Goal: Register for event/course

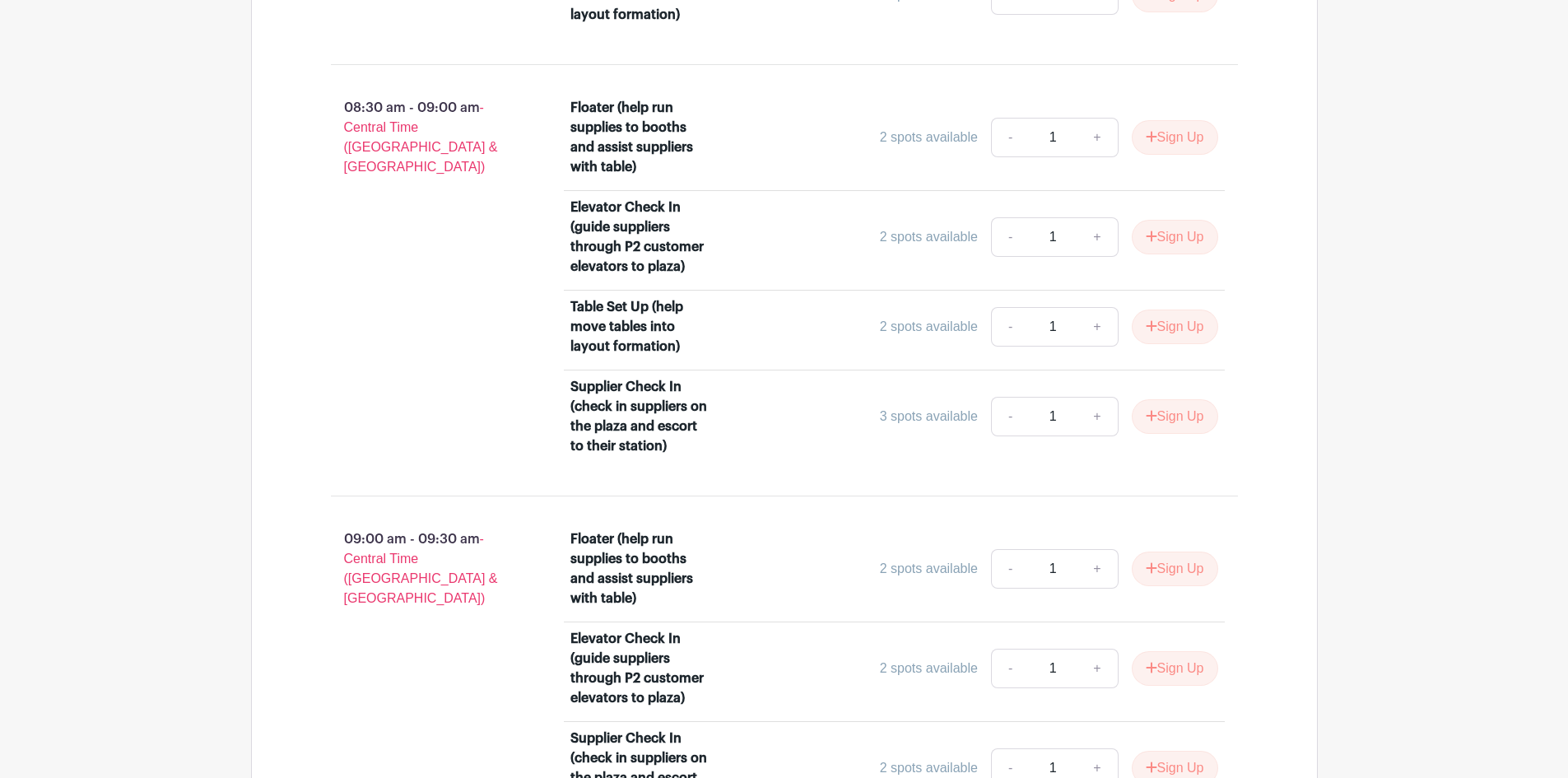
scroll to position [1263, 0]
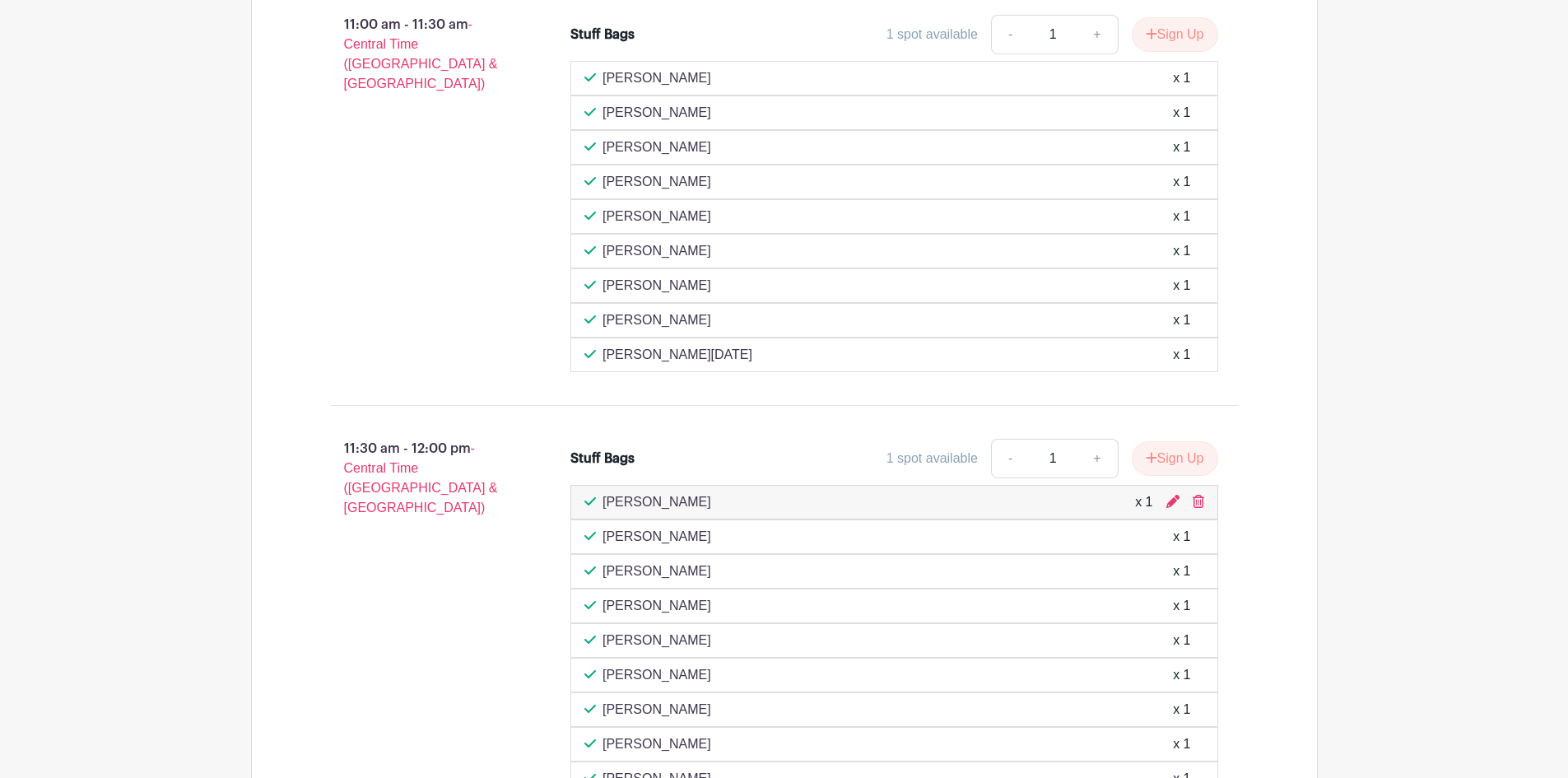
scroll to position [1894, 0]
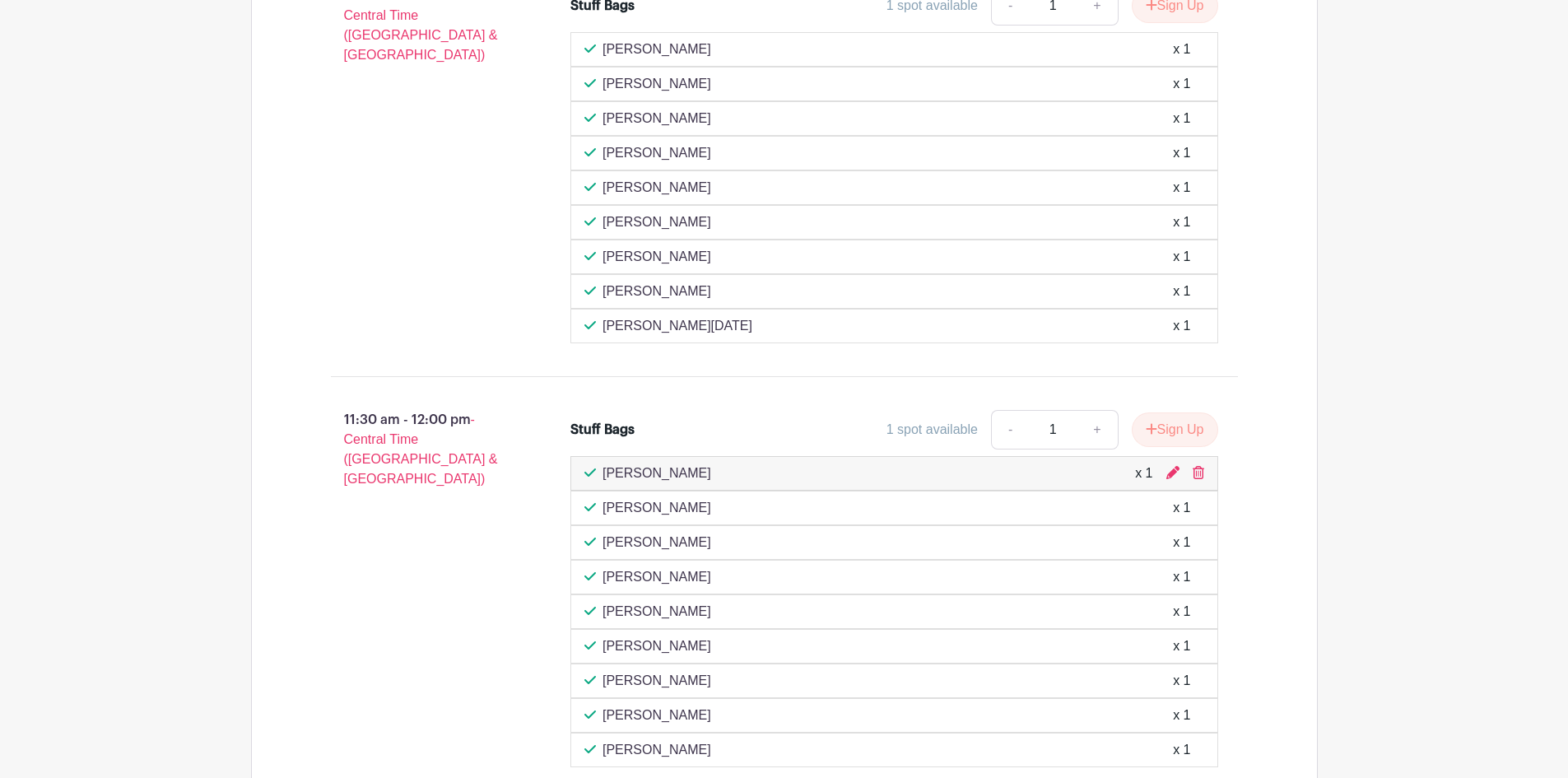
drag, startPoint x: 1202, startPoint y: 476, endPoint x: 852, endPoint y: 84, distance: 525.5
click at [1202, 476] on icon at bounding box center [1198, 473] width 12 height 13
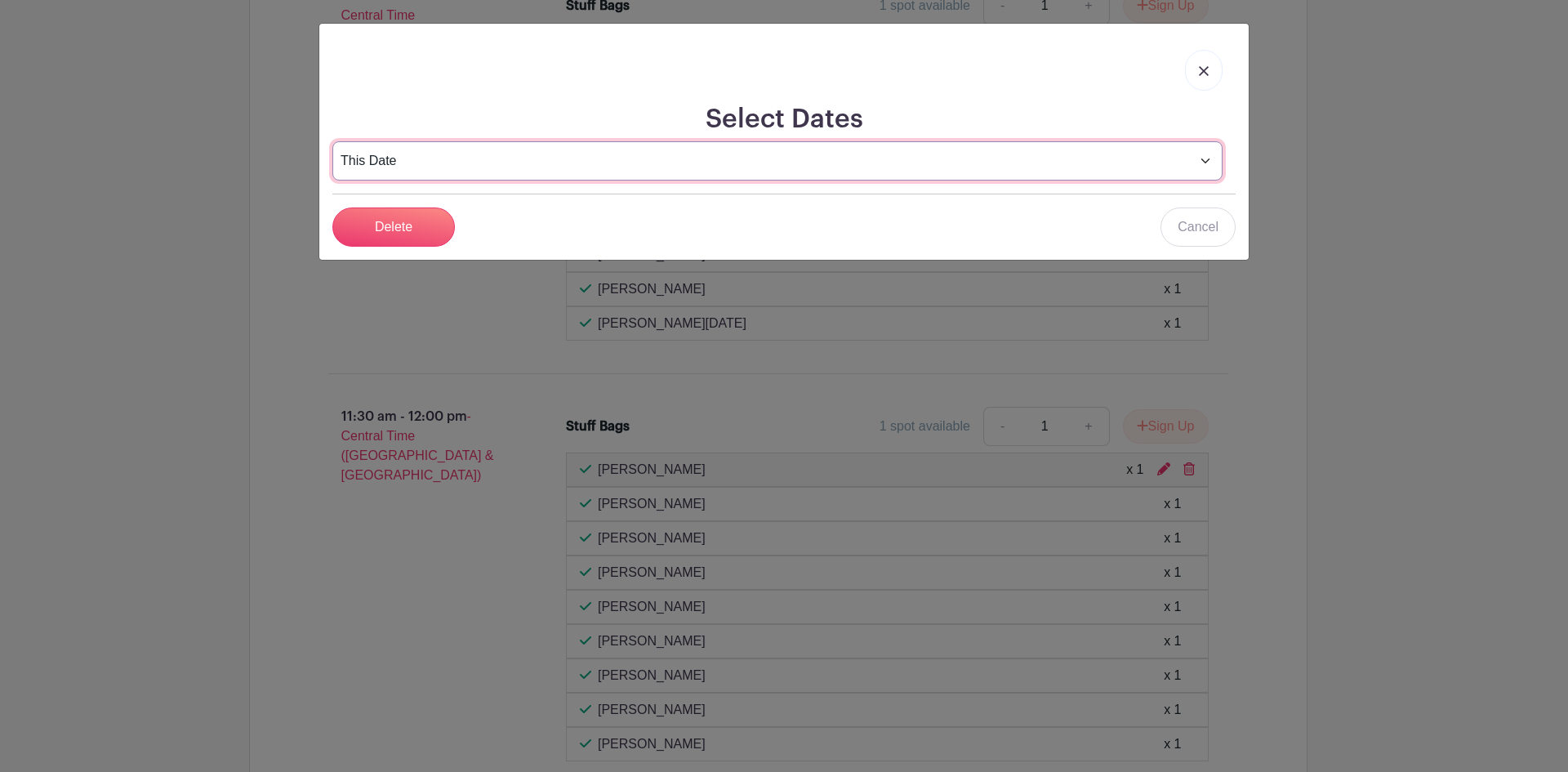
click at [561, 160] on select "This Date Select Dates" at bounding box center [777, 161] width 890 height 39
click at [332, 142] on select "This Date Select Dates" at bounding box center [777, 161] width 890 height 39
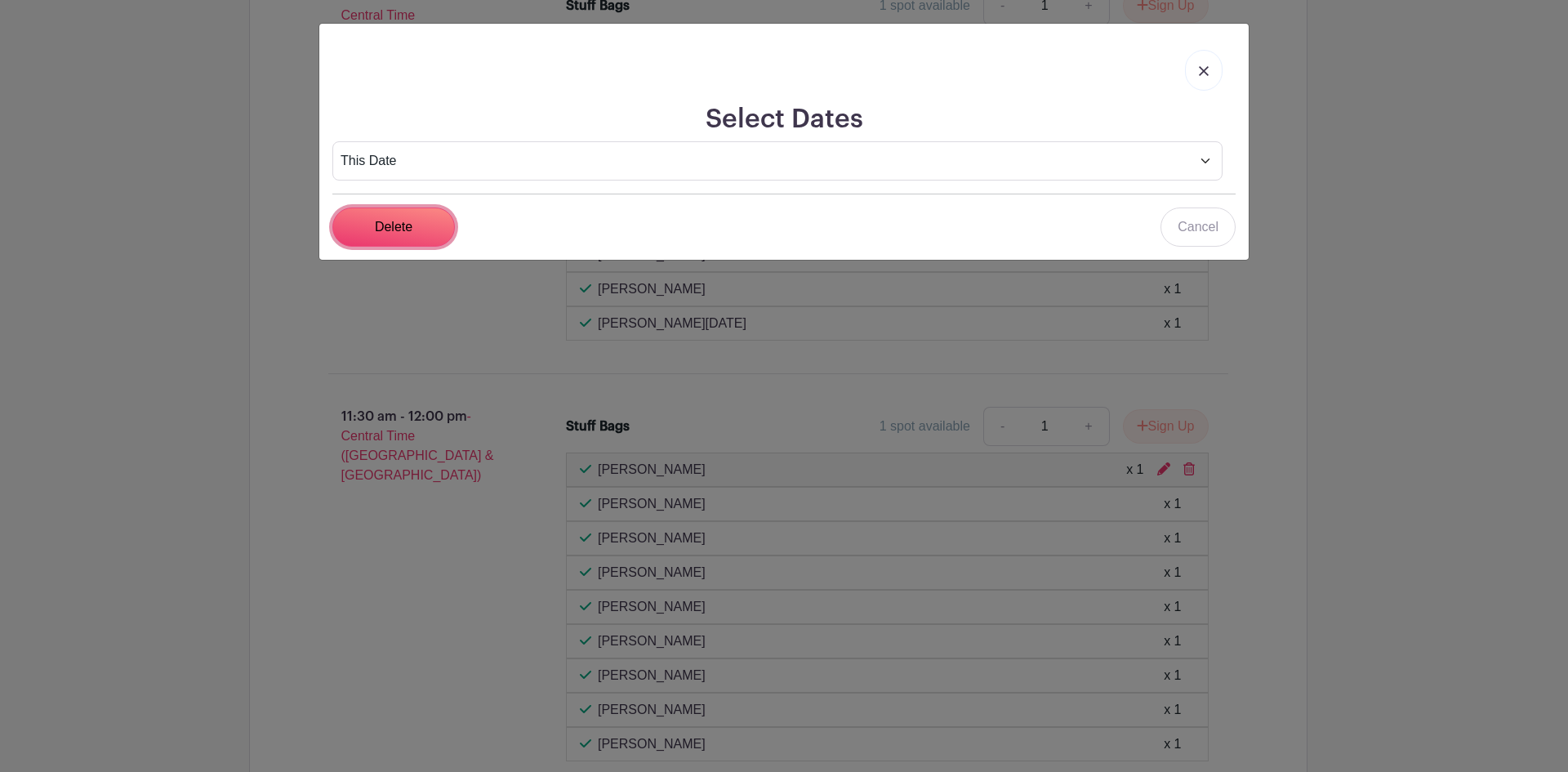
click at [407, 233] on input "Delete" at bounding box center [393, 227] width 122 height 39
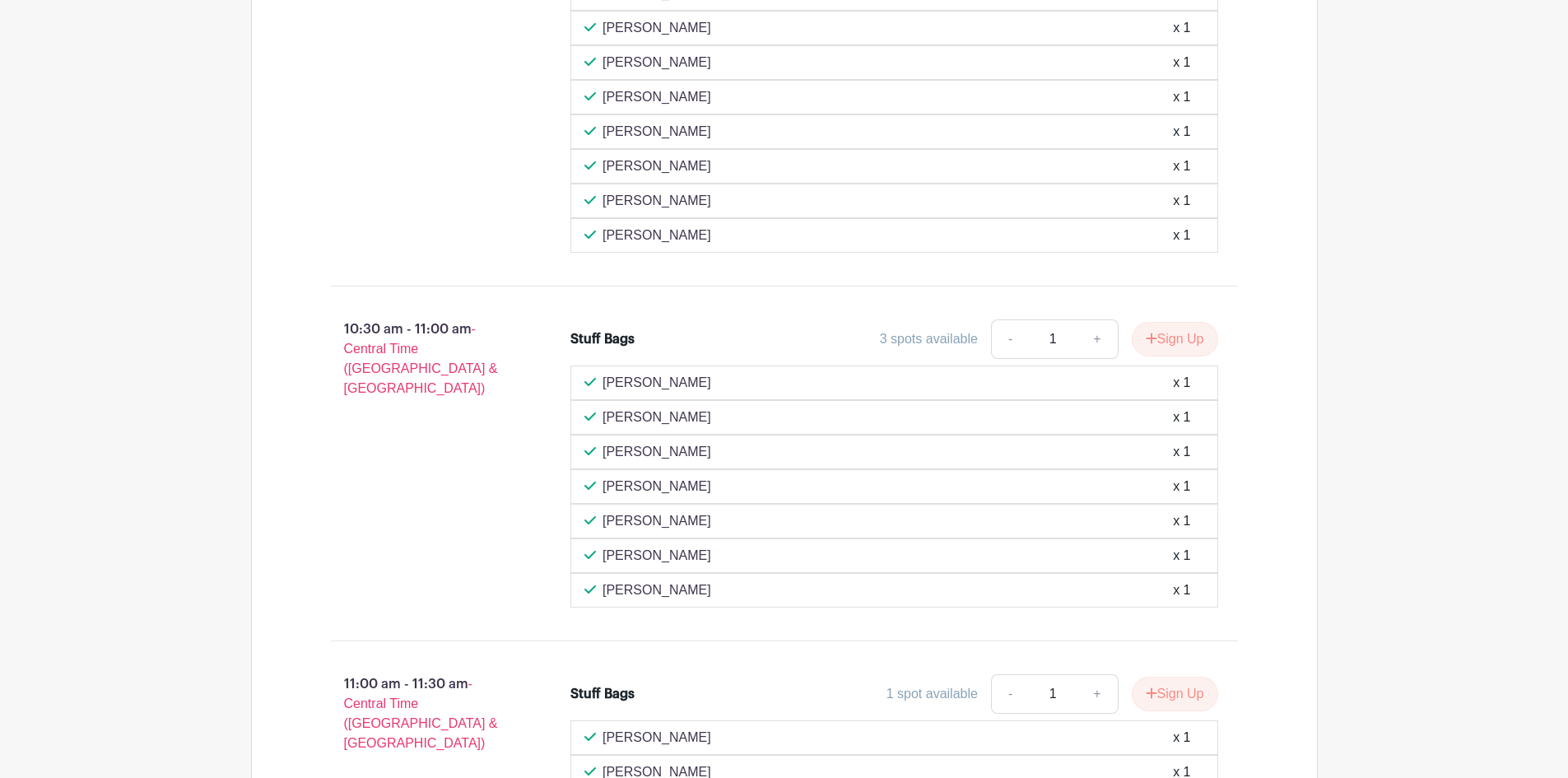
scroll to position [1235, 0]
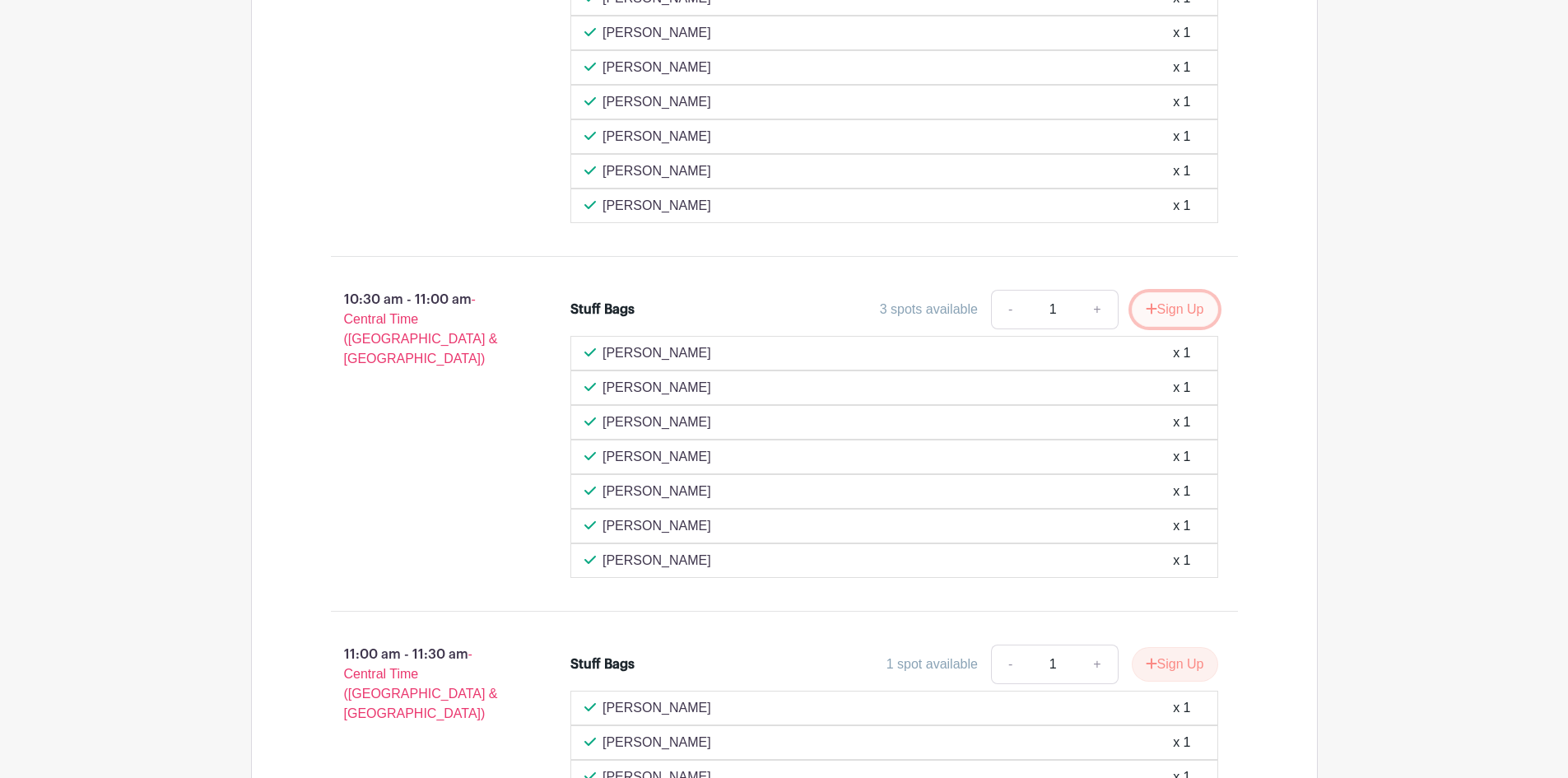
click at [1166, 313] on button "Sign Up" at bounding box center [1175, 309] width 87 height 34
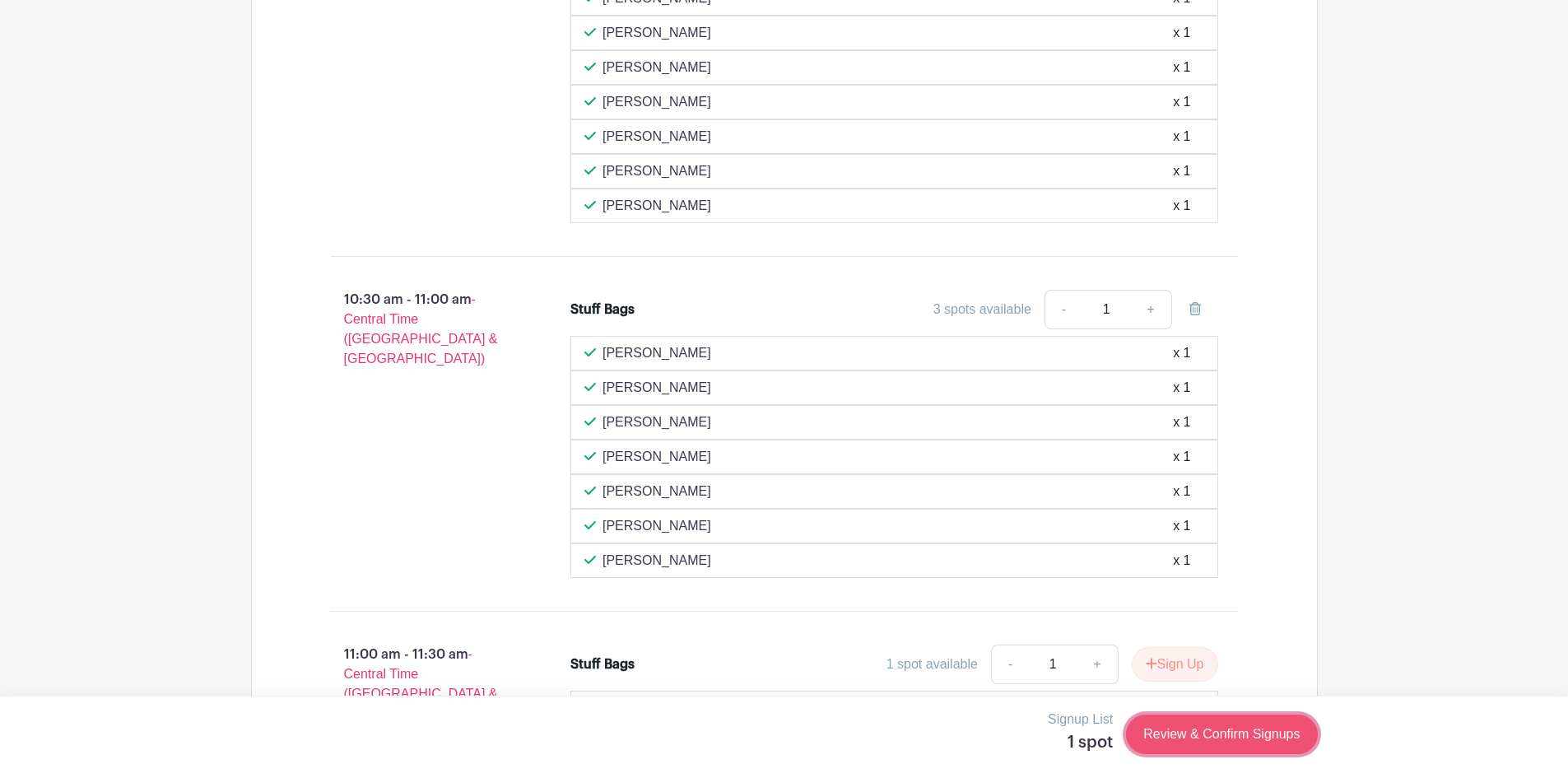
click at [1203, 730] on link "Review & Confirm Signups" at bounding box center [1221, 734] width 191 height 39
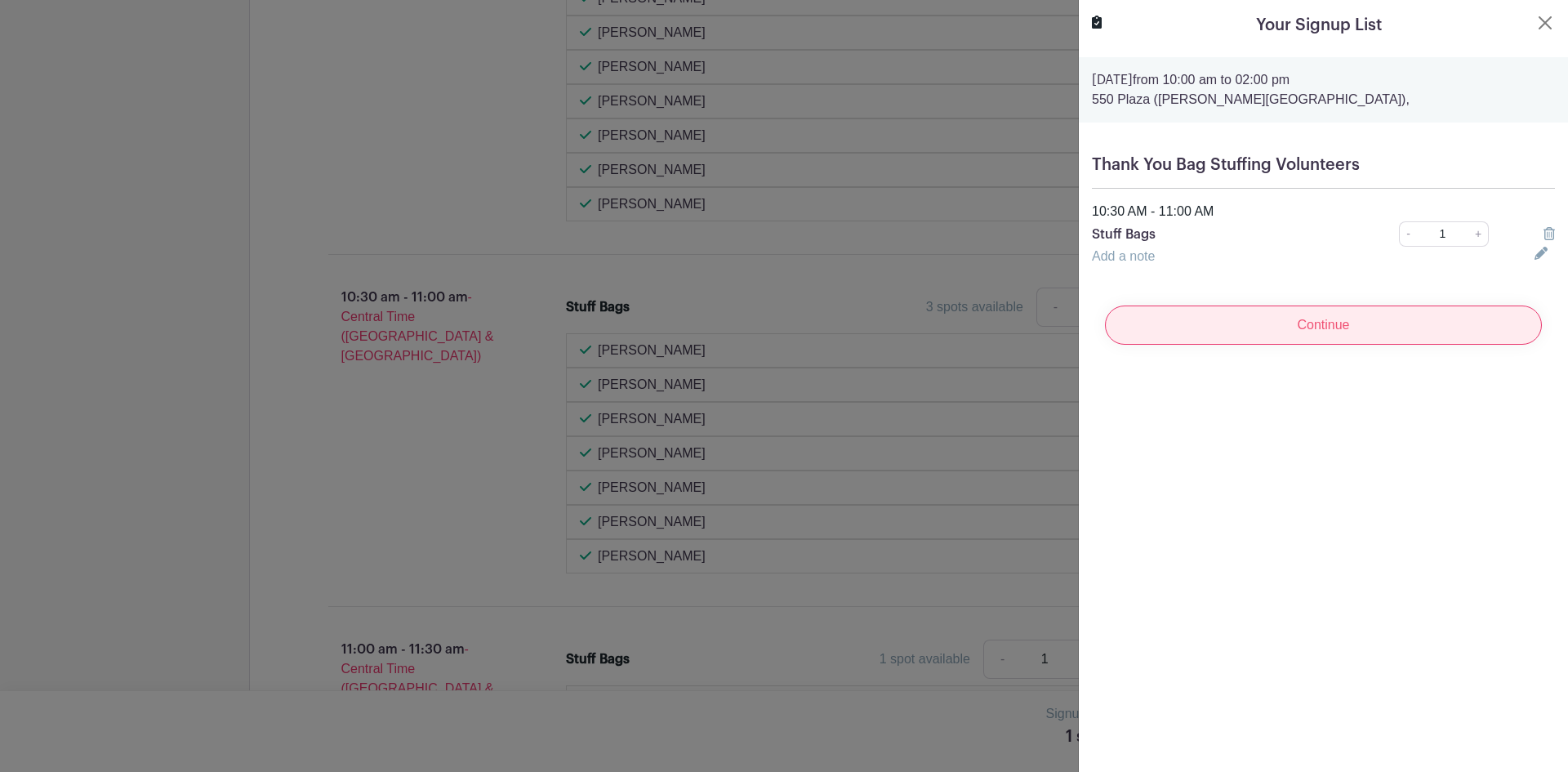
click at [1274, 323] on input "Continue" at bounding box center [1323, 325] width 437 height 39
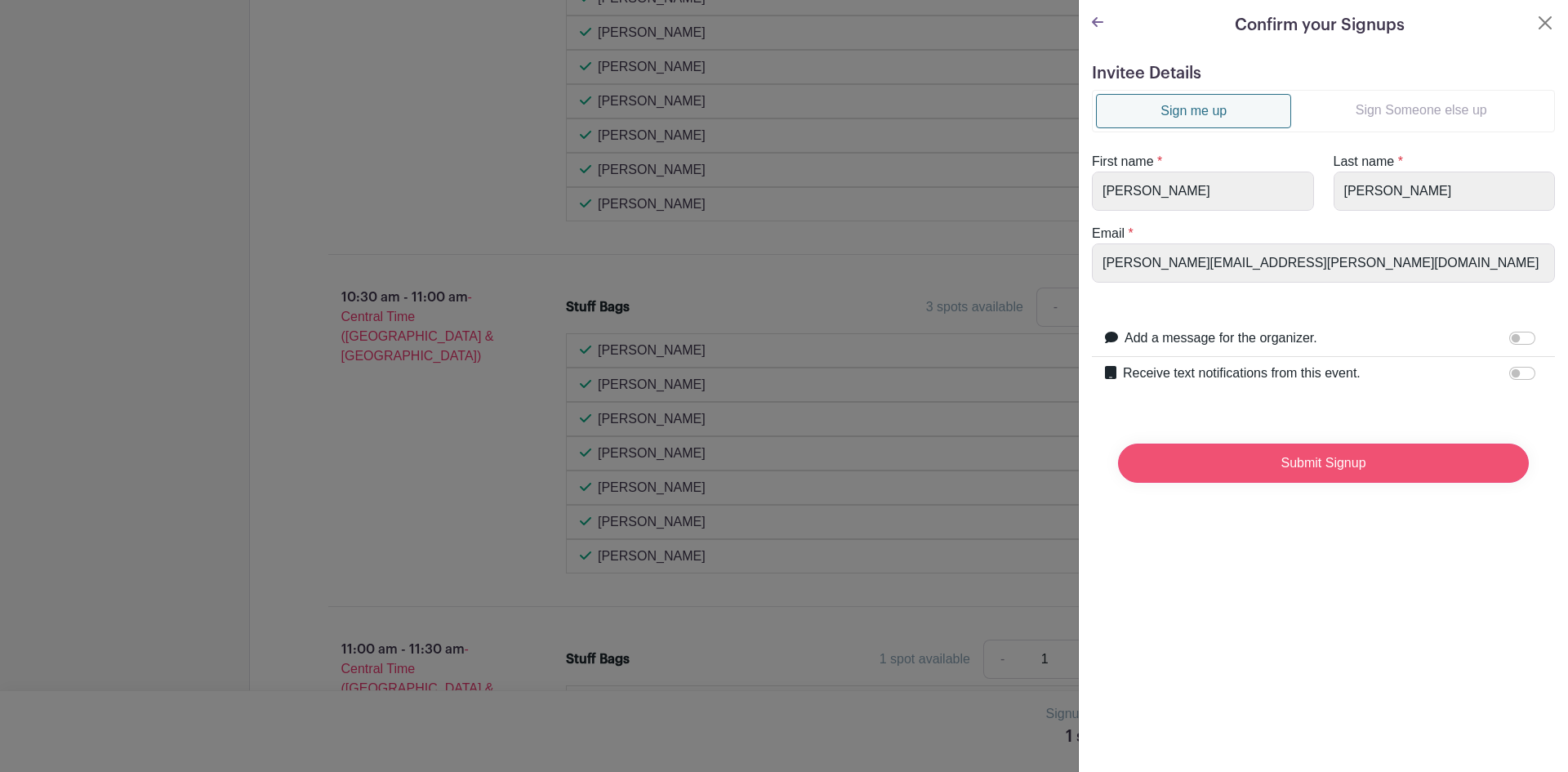
click at [1246, 470] on input "Submit Signup" at bounding box center [1323, 463] width 411 height 39
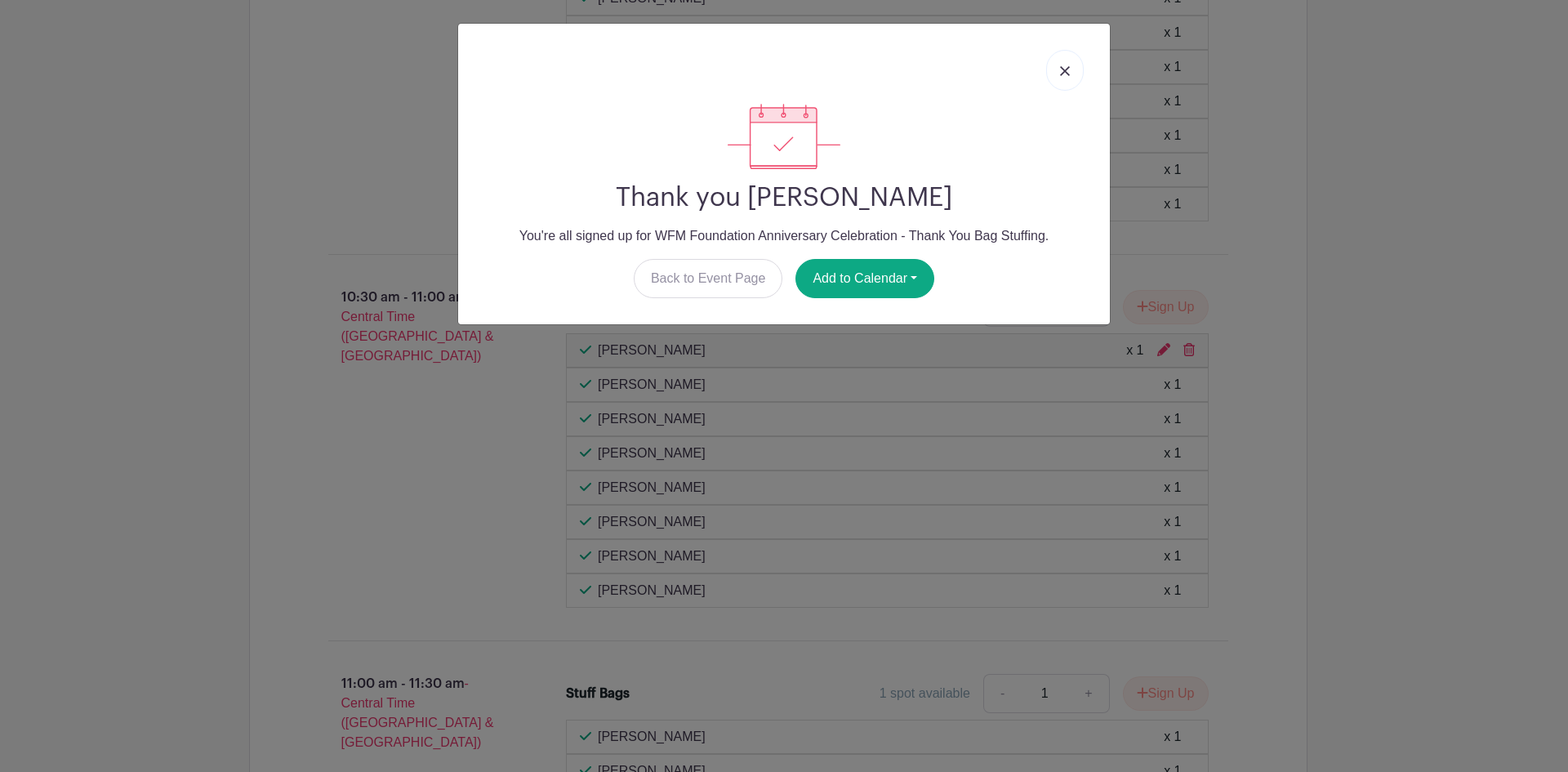
click at [1060, 77] on link at bounding box center [1065, 70] width 37 height 41
